Goal: Task Accomplishment & Management: Manage account settings

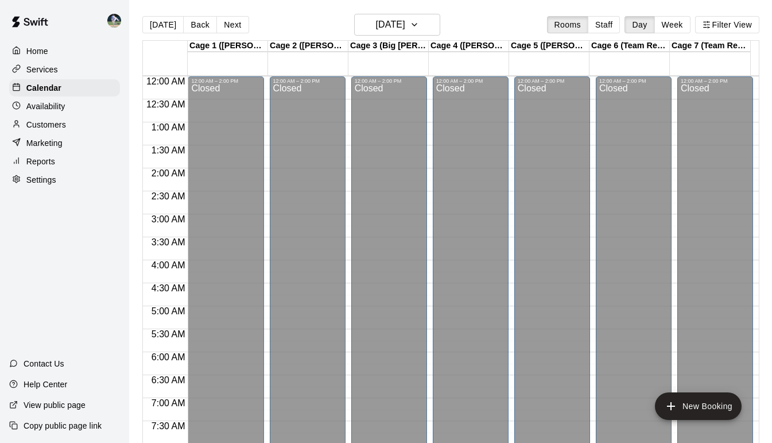
scroll to position [594, 0]
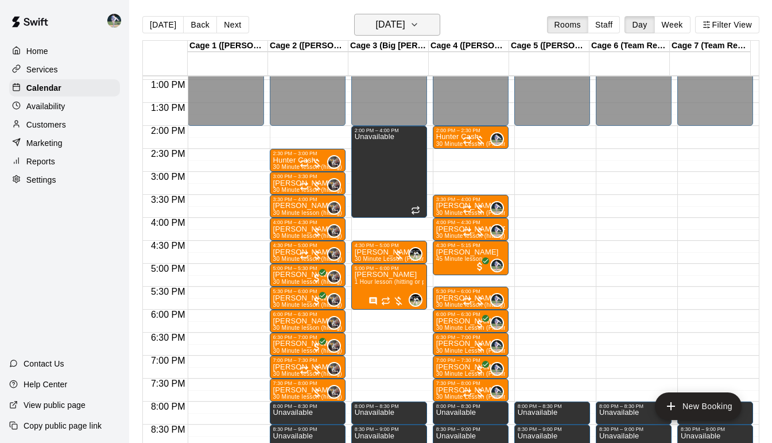
click at [419, 24] on icon "button" at bounding box center [414, 25] width 9 height 14
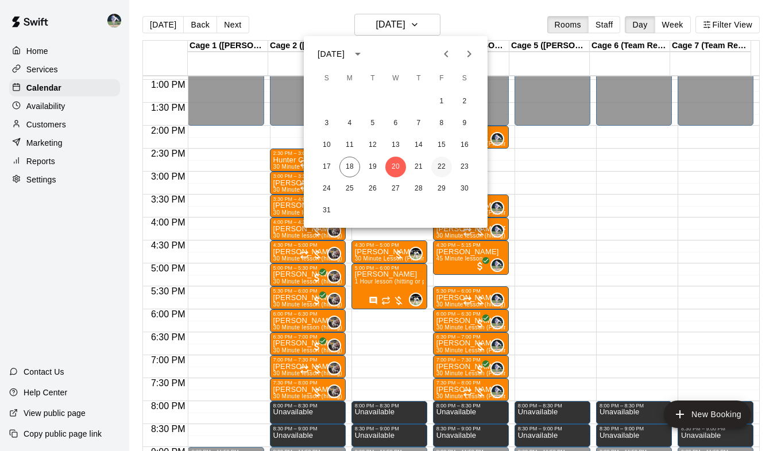
click at [439, 170] on button "22" at bounding box center [441, 167] width 21 height 21
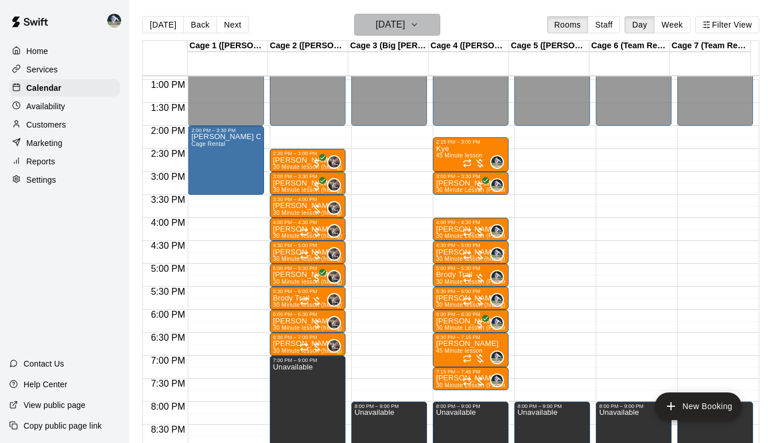
click at [419, 25] on icon "button" at bounding box center [414, 25] width 9 height 14
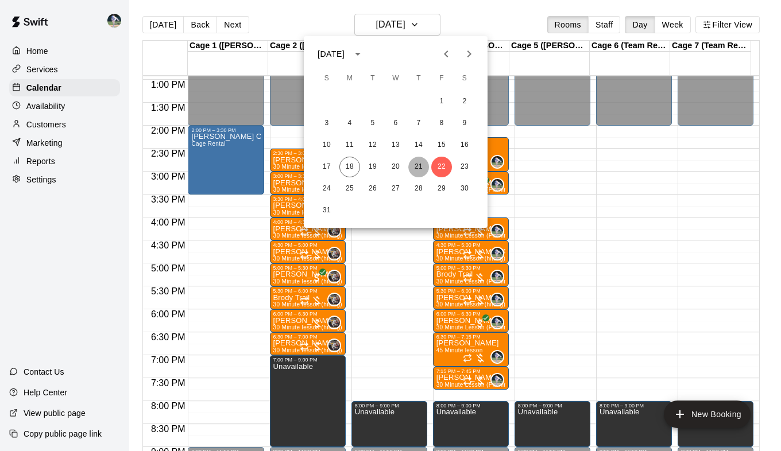
click at [418, 168] on button "21" at bounding box center [418, 167] width 21 height 21
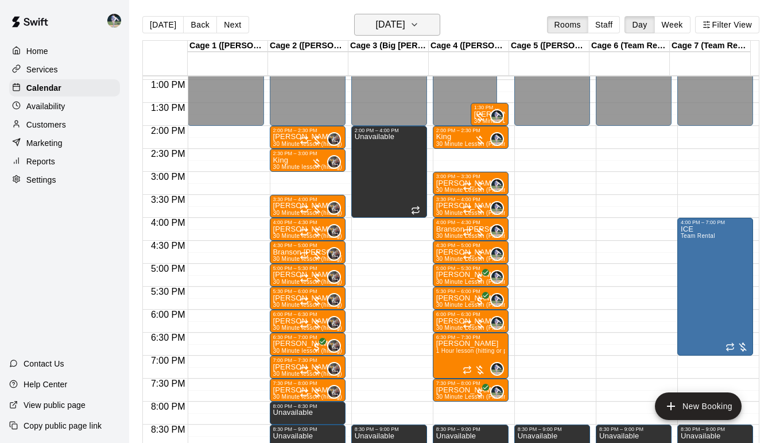
click at [419, 25] on icon "button" at bounding box center [414, 25] width 9 height 14
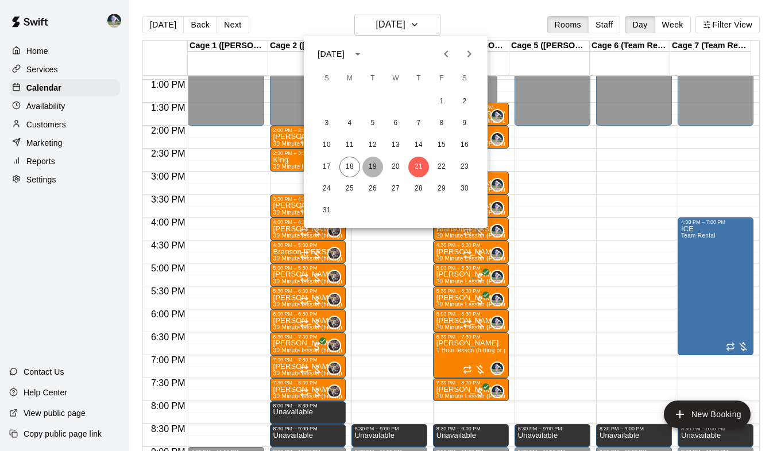
click at [373, 165] on button "19" at bounding box center [372, 167] width 21 height 21
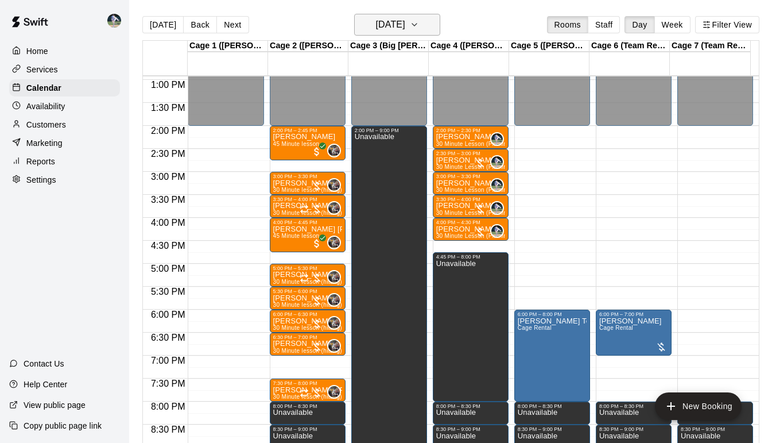
click at [419, 24] on icon "button" at bounding box center [414, 25] width 9 height 14
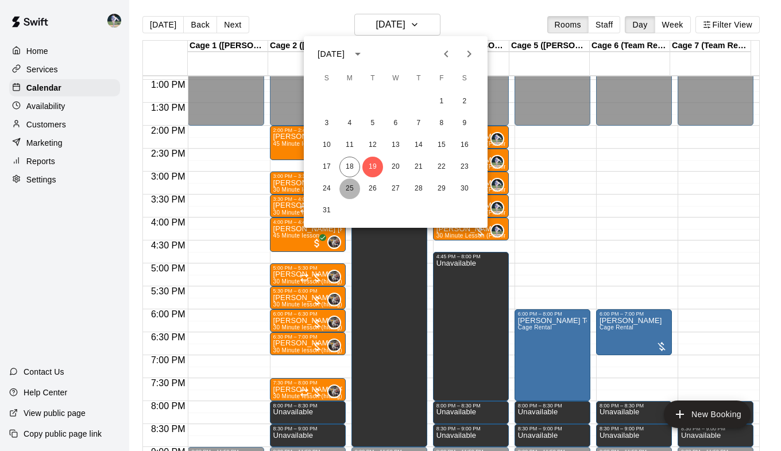
click at [349, 189] on button "25" at bounding box center [349, 189] width 21 height 21
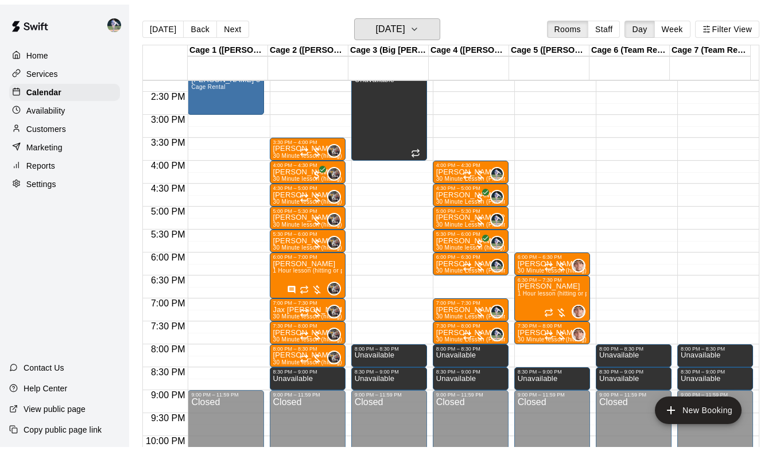
scroll to position [656, 0]
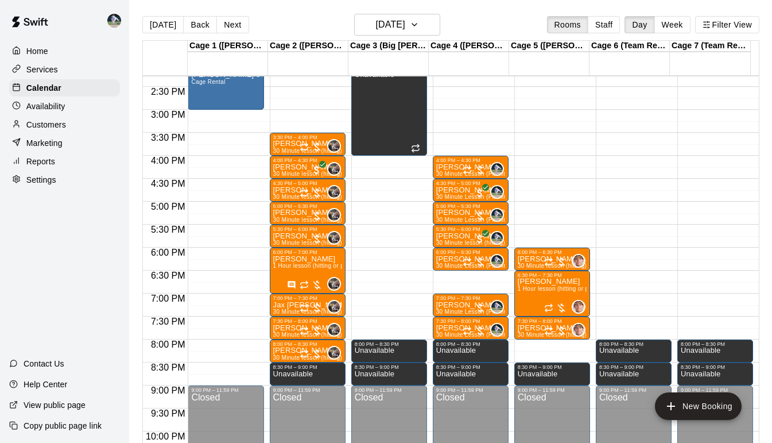
click at [67, 130] on div "Customers" at bounding box center [64, 124] width 111 height 17
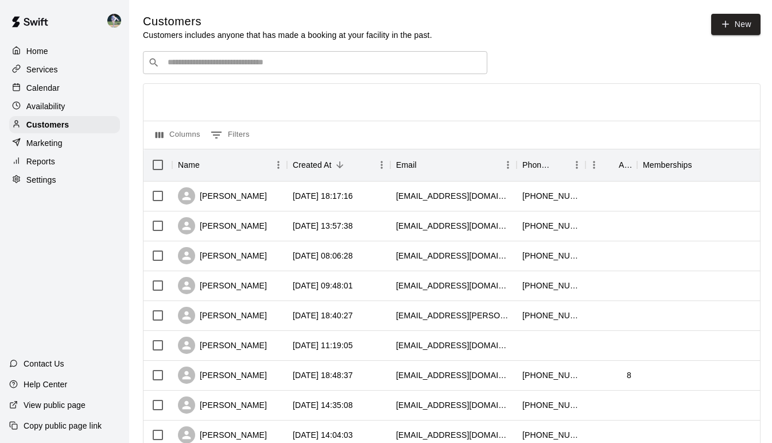
click at [206, 68] on input "Search customers by name or email" at bounding box center [323, 62] width 318 height 11
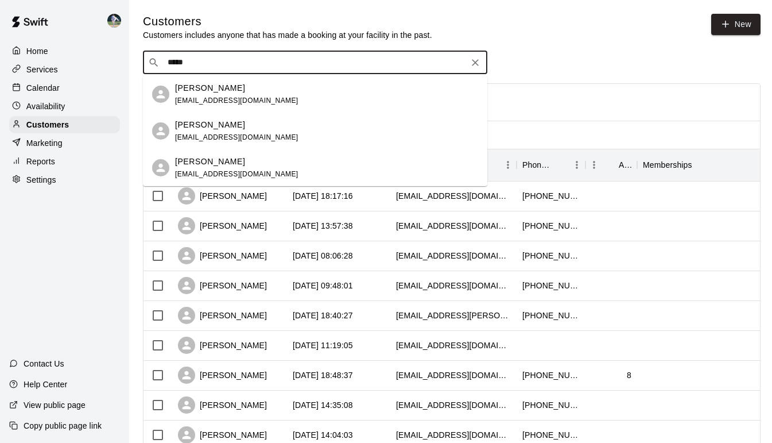
type input "******"
click at [219, 128] on p "[PERSON_NAME]" at bounding box center [210, 125] width 70 height 12
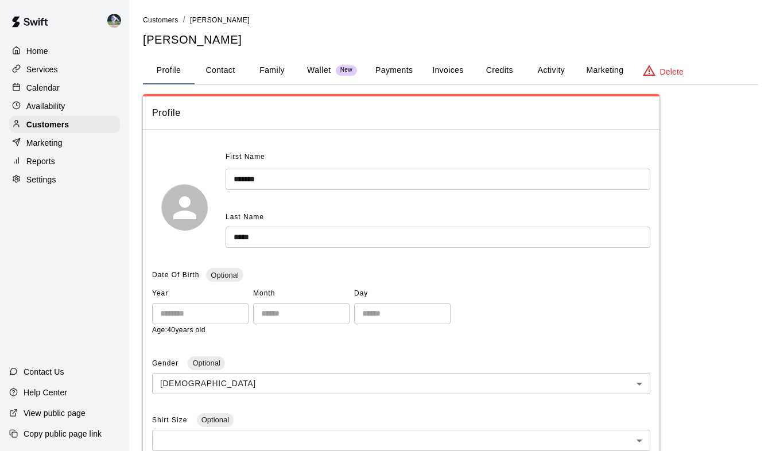
click at [315, 72] on p "Wallet" at bounding box center [319, 70] width 24 height 12
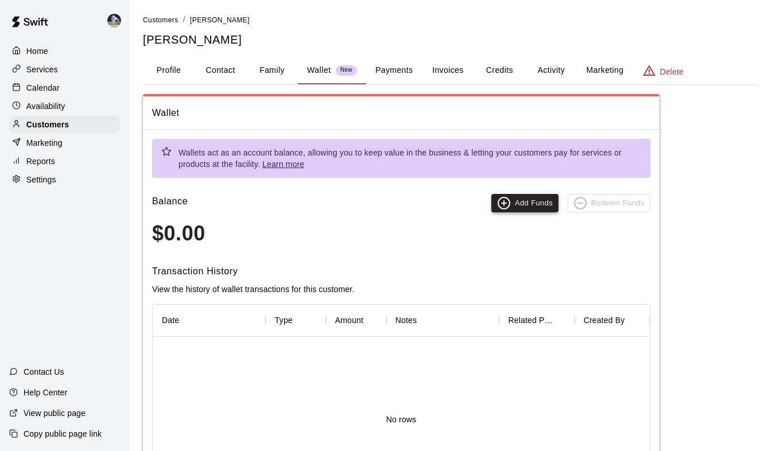
click at [506, 203] on icon "button" at bounding box center [504, 203] width 5 height 0
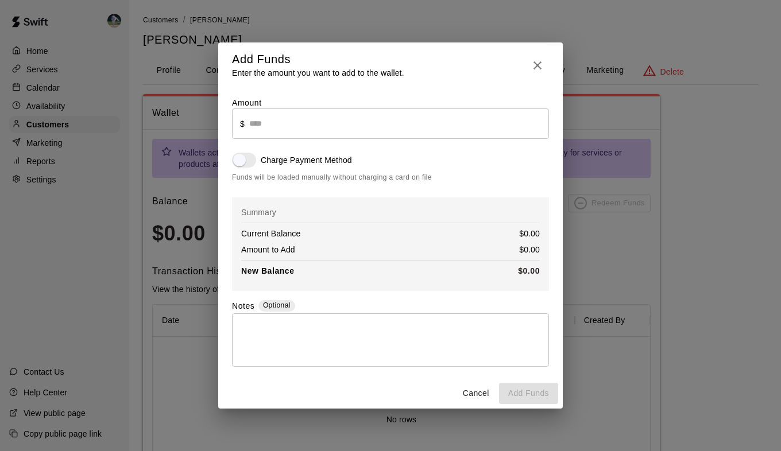
click at [292, 126] on input "text" at bounding box center [399, 124] width 300 height 30
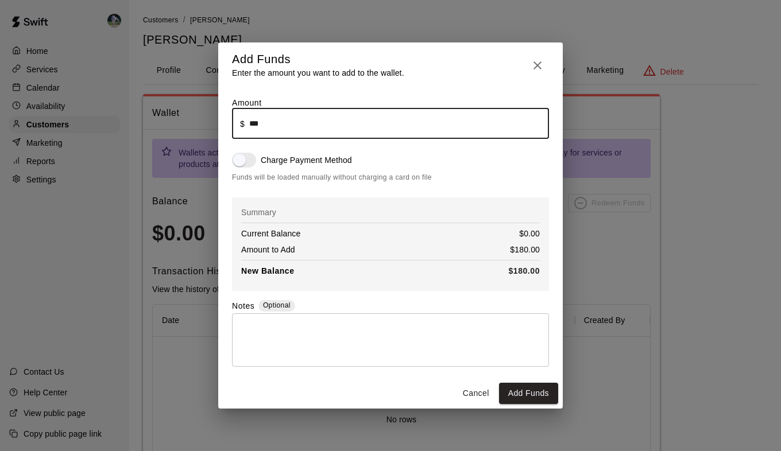
type input "******"
click at [414, 293] on div "Amount ​ $ ****** ​ Charge Payment Method Funds will be loaded manually without…" at bounding box center [390, 232] width 317 height 270
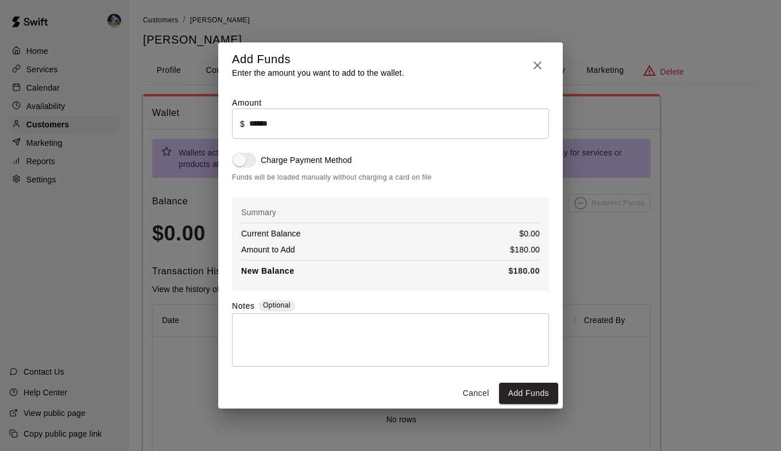
click at [312, 325] on textarea at bounding box center [390, 340] width 301 height 34
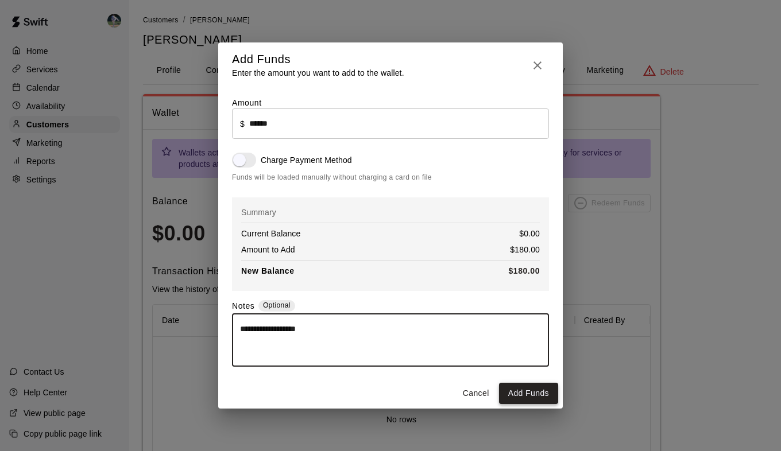
type textarea "**********"
click at [506, 392] on button "Add Funds" at bounding box center [528, 393] width 59 height 21
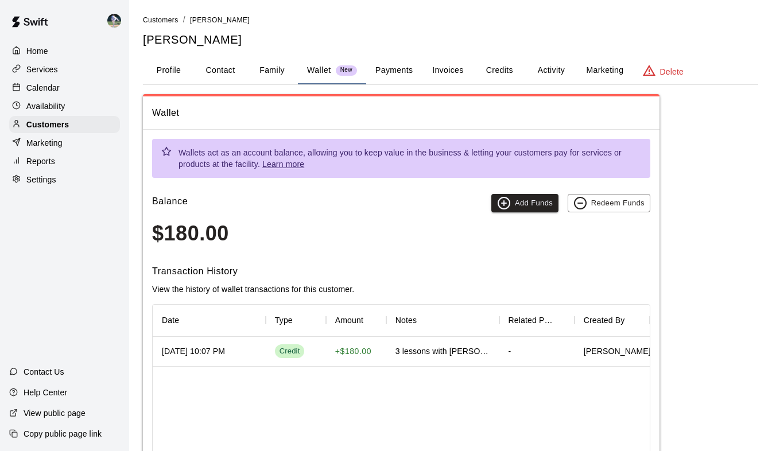
click at [44, 49] on p "Home" at bounding box center [37, 50] width 22 height 11
